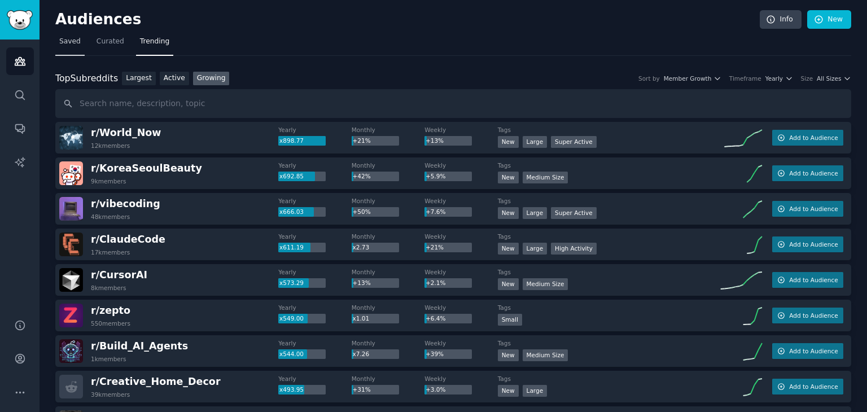
click at [56, 36] on link "Saved" at bounding box center [69, 44] width 29 height 23
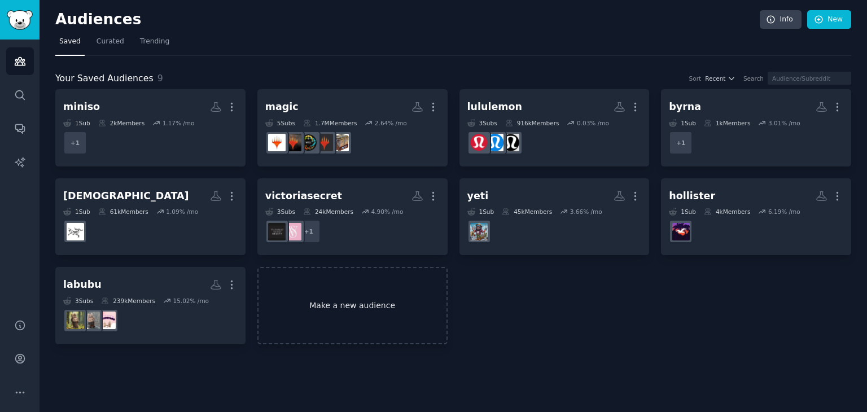
click at [380, 319] on link "Make a new audience" at bounding box center [352, 305] width 190 height 77
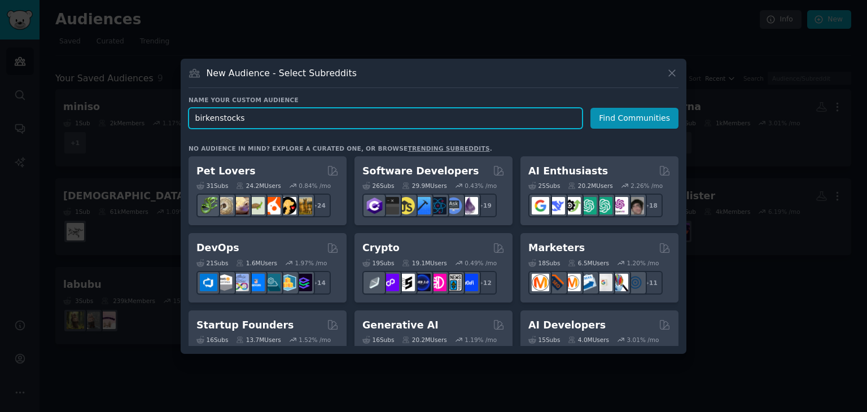
type input "birkenstocks"
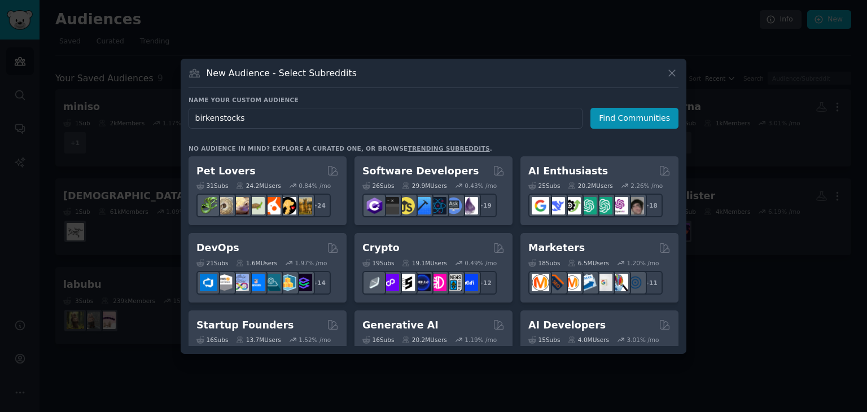
click at [631, 130] on div "Name your custom audience Audience Name [PERSON_NAME] Find Communities No audie…" at bounding box center [433, 221] width 490 height 250
click at [642, 111] on button "Find Communities" at bounding box center [634, 118] width 88 height 21
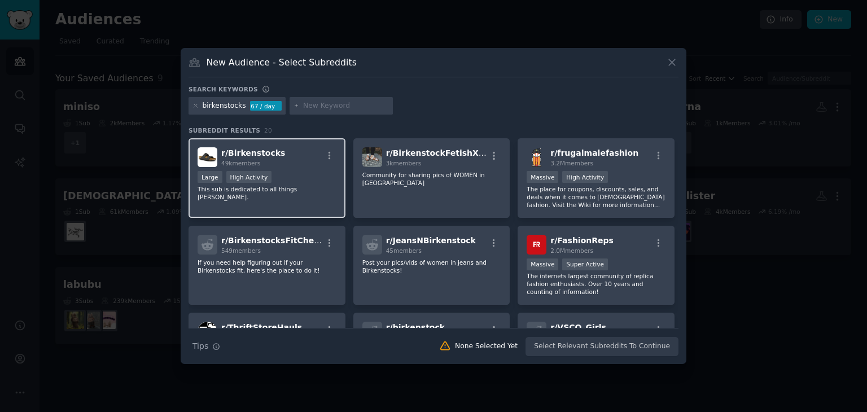
click at [311, 190] on p "This sub is dedicated to all things [PERSON_NAME]." at bounding box center [266, 193] width 139 height 16
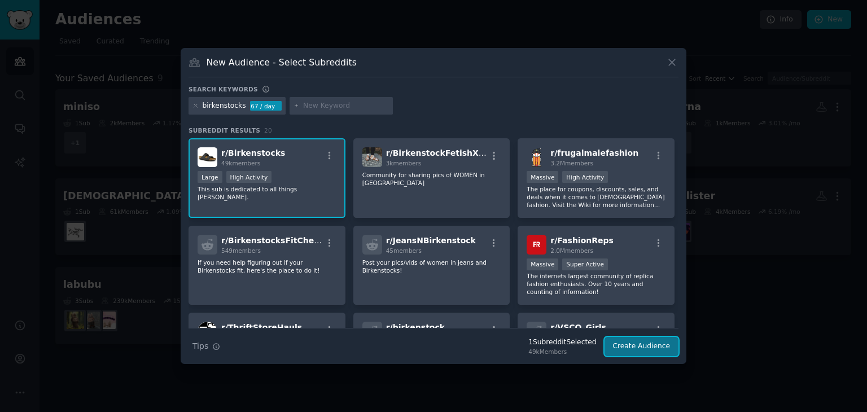
click at [654, 349] on button "Create Audience" at bounding box center [641, 346] width 74 height 19
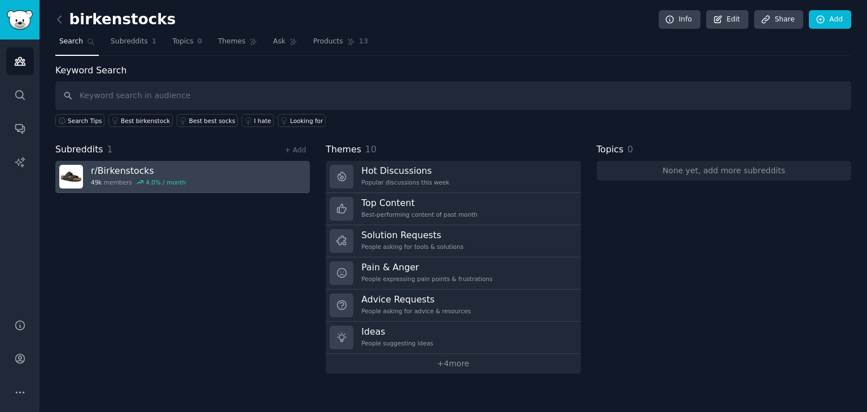
click at [237, 186] on link "r/ Birkenstocks 49k members 4.0 % / month" at bounding box center [182, 177] width 254 height 32
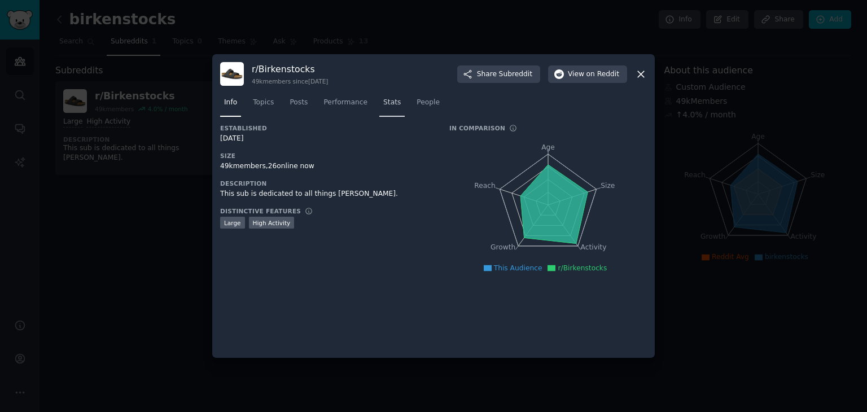
click at [379, 103] on link "Stats" at bounding box center [391, 105] width 25 height 23
